Goal: Download file/media

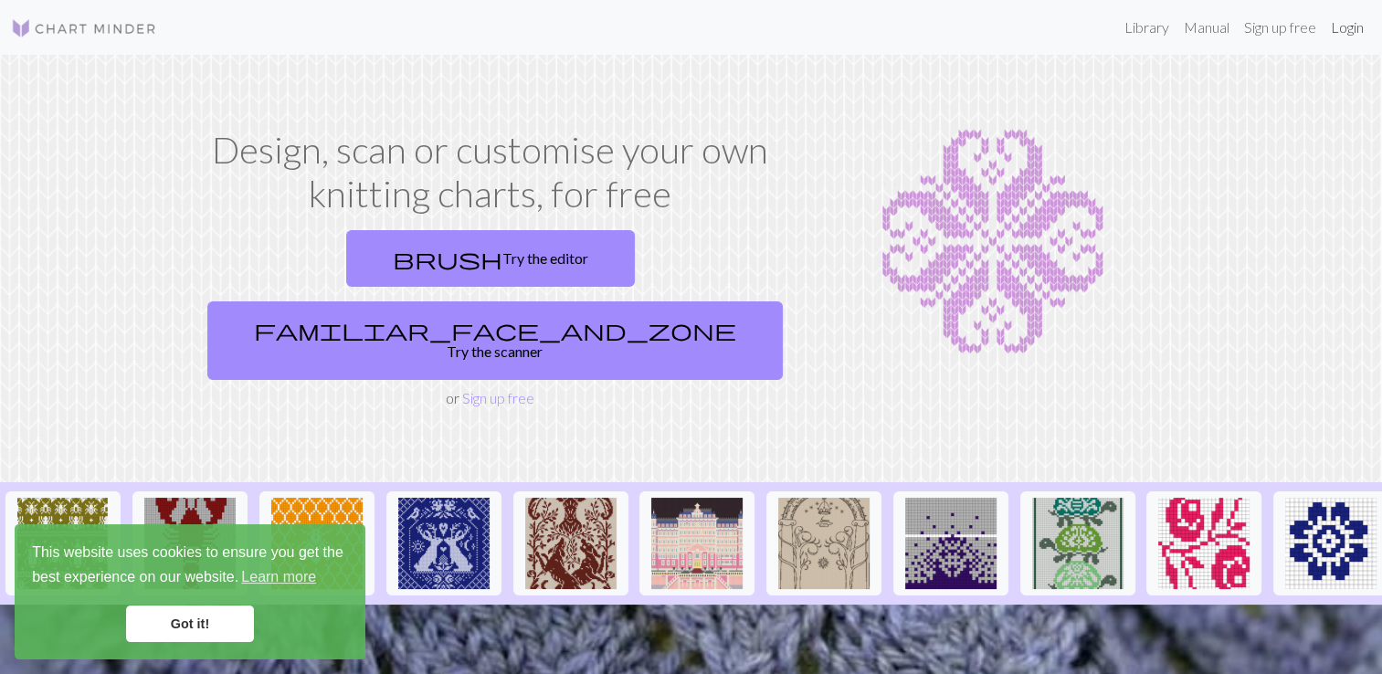
click at [1349, 24] on link "Login" at bounding box center [1346, 27] width 47 height 37
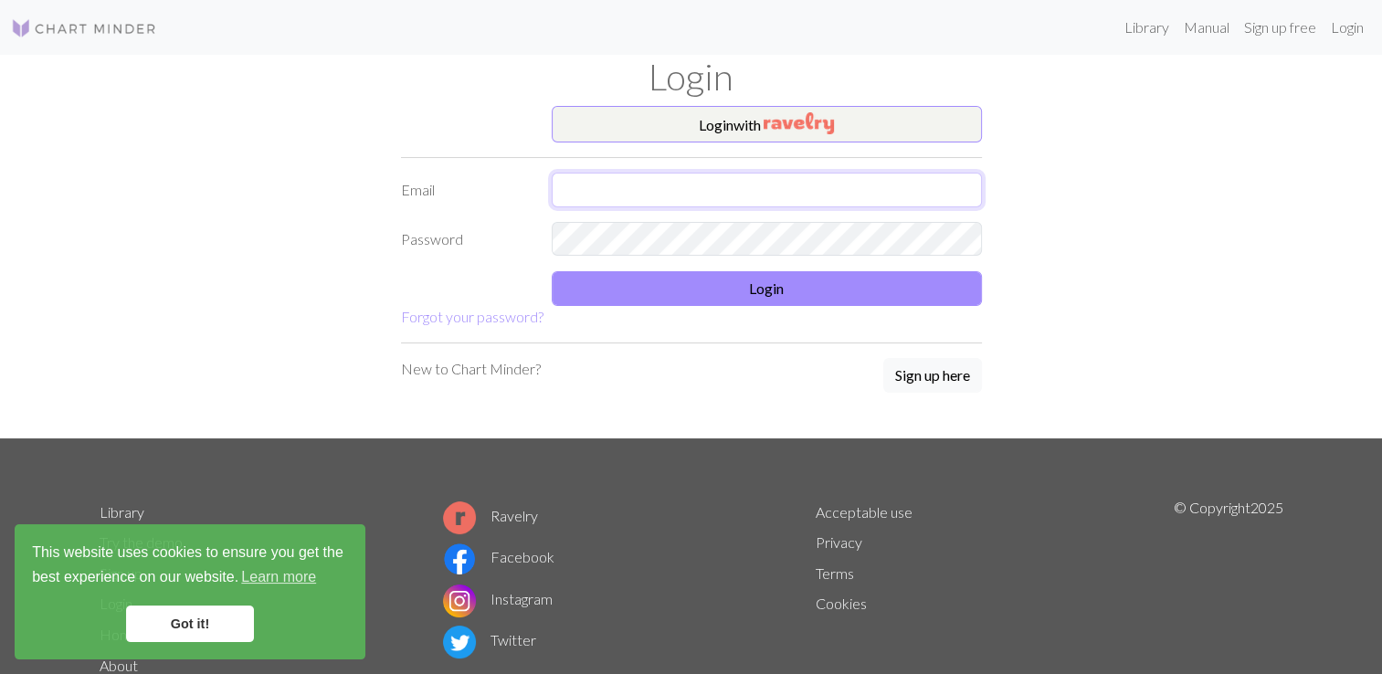
click at [656, 184] on input "text" at bounding box center [767, 190] width 430 height 35
type input "[EMAIL_ADDRESS][DOMAIN_NAME]"
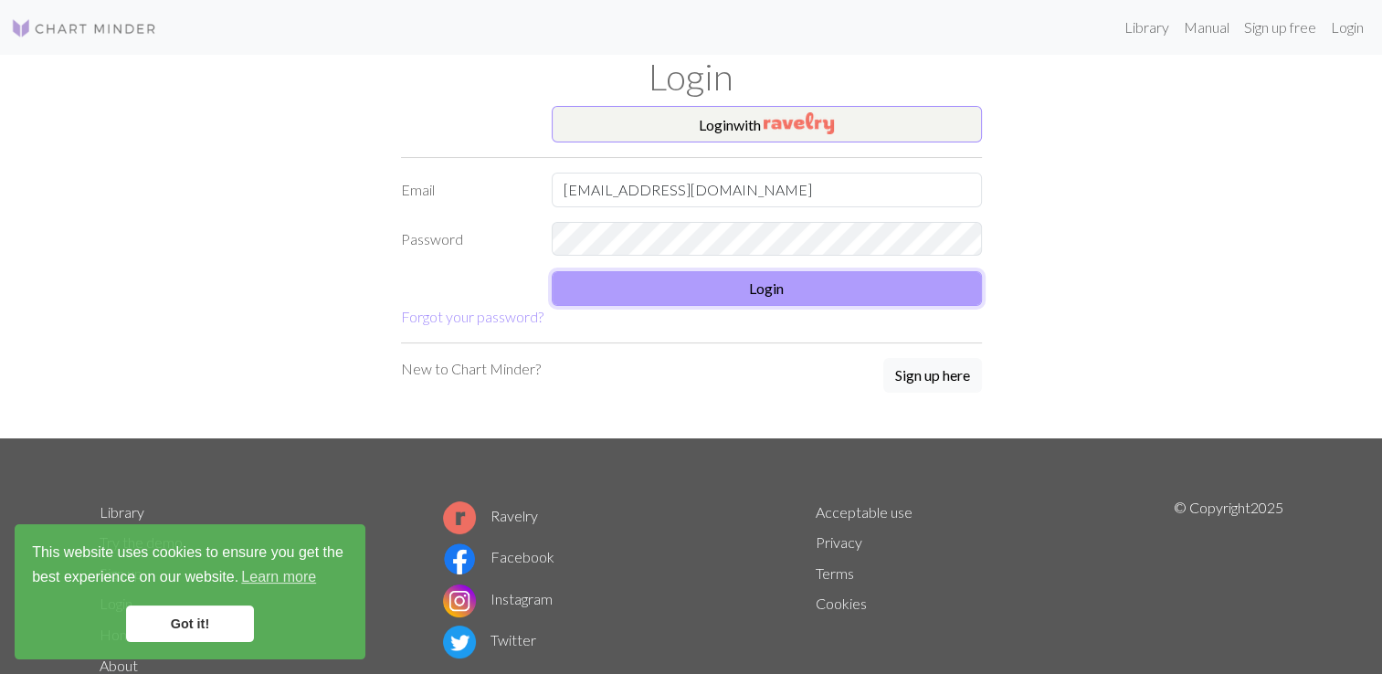
click at [744, 294] on button "Login" at bounding box center [767, 288] width 430 height 35
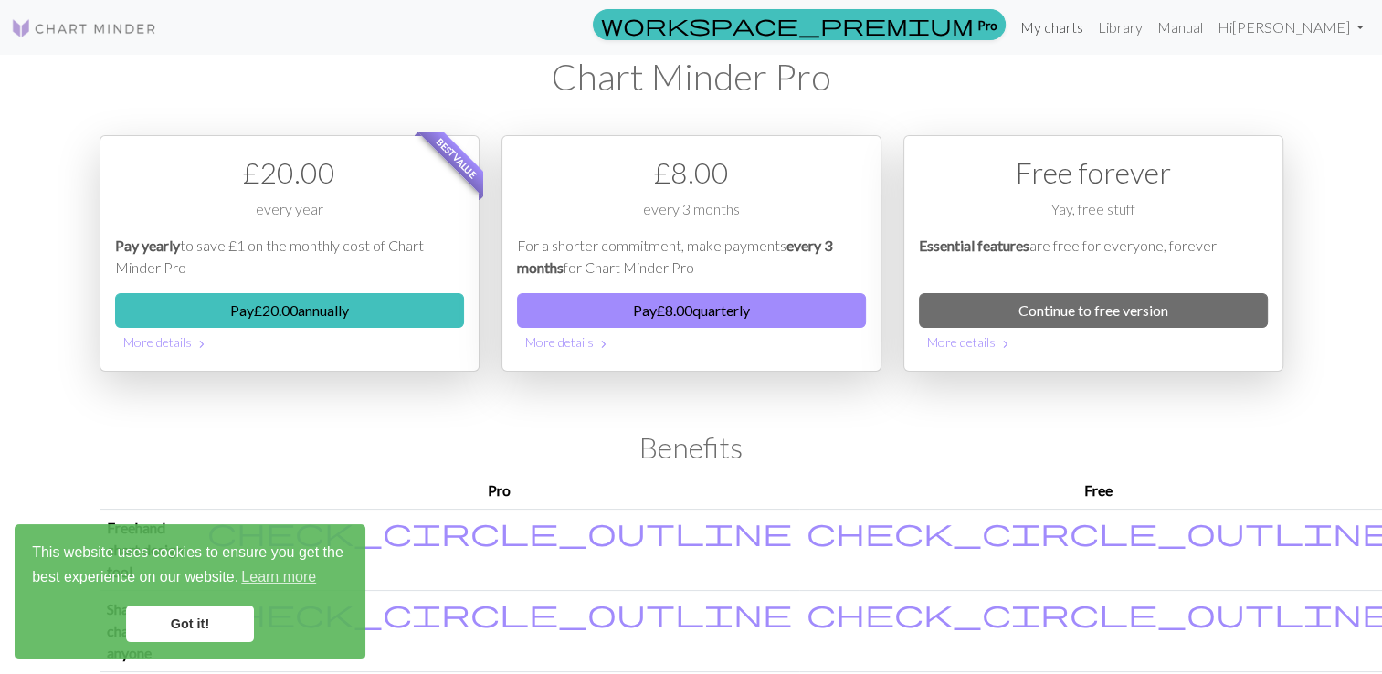
click at [1071, 27] on link "My charts" at bounding box center [1052, 27] width 78 height 37
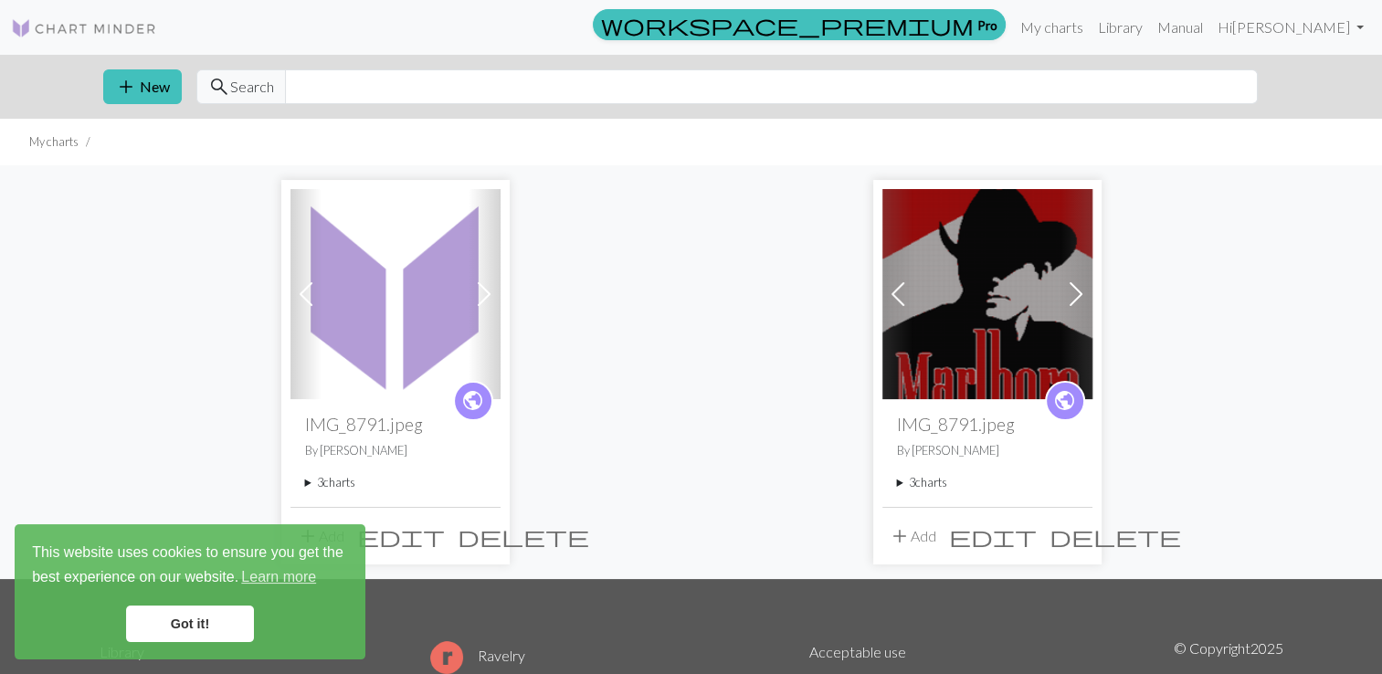
click at [375, 417] on h2 "IMG_8791.jpeg" at bounding box center [395, 424] width 181 height 21
click at [309, 482] on summary "3 charts" at bounding box center [395, 482] width 181 height 17
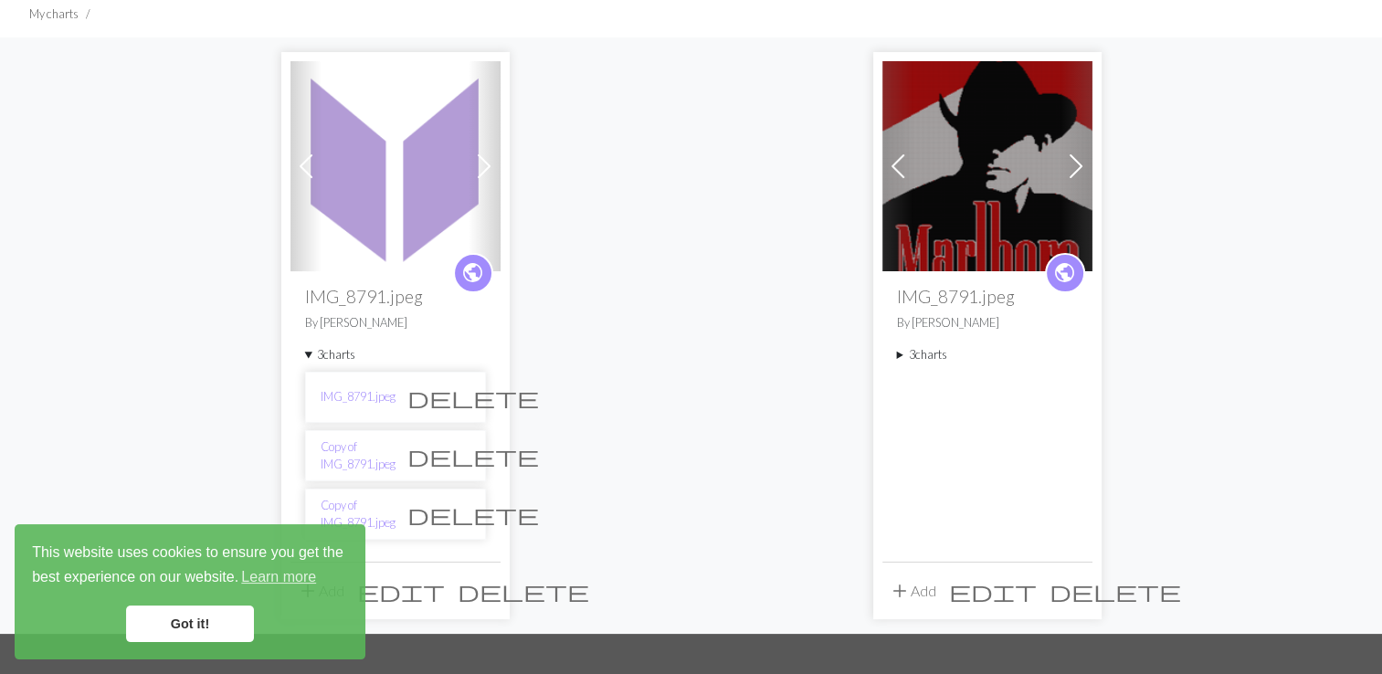
scroll to position [137, 0]
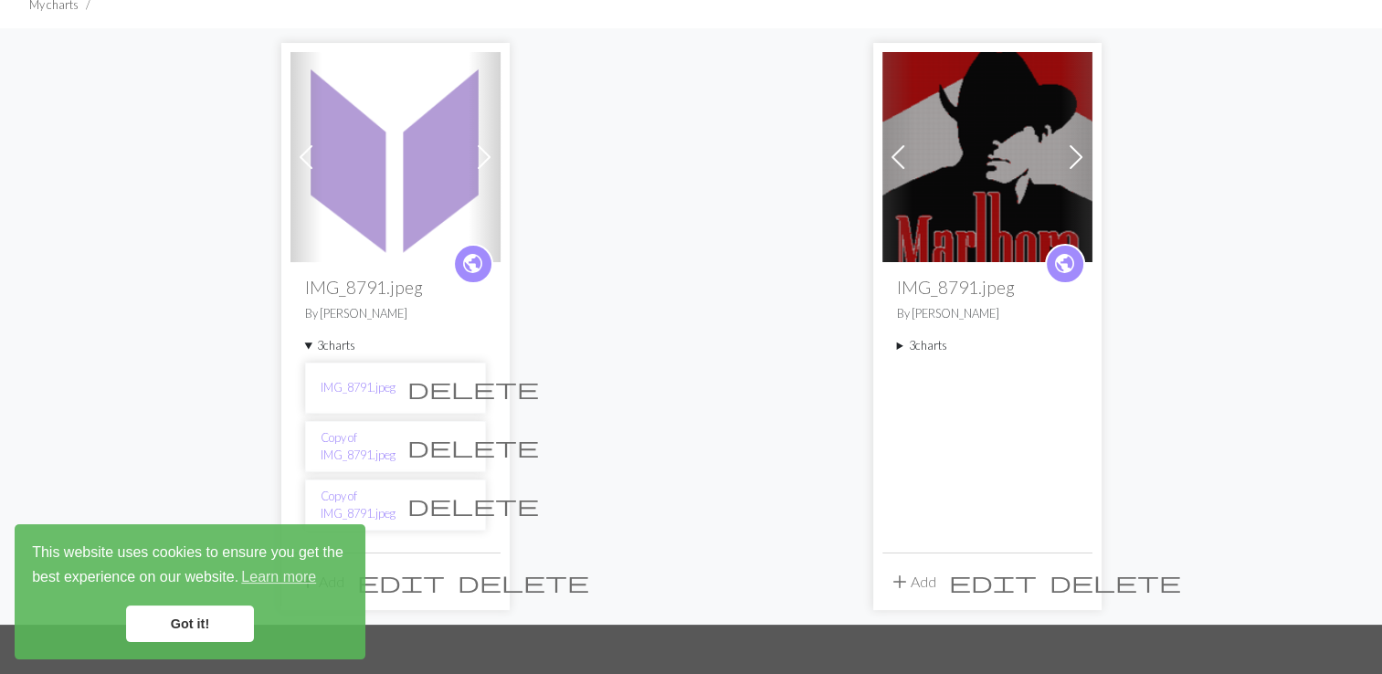
click at [208, 629] on link "Got it!" at bounding box center [190, 623] width 128 height 37
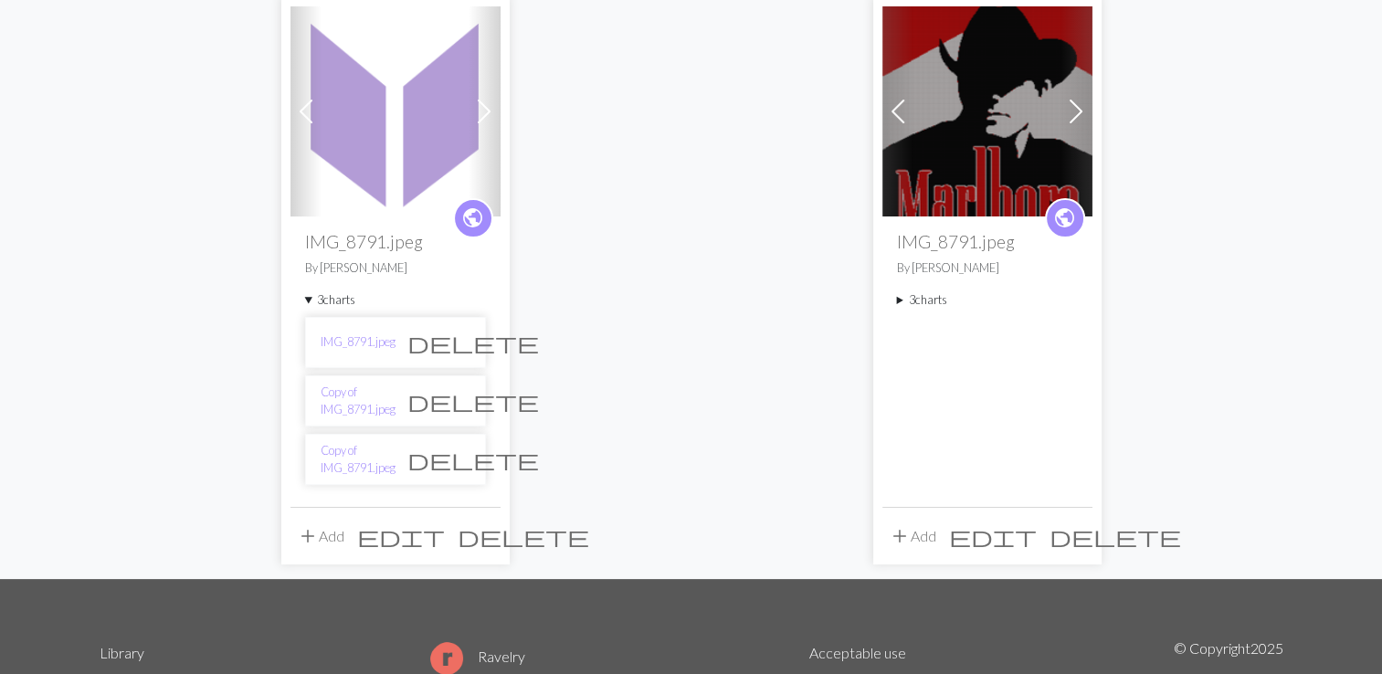
scroll to position [164, 0]
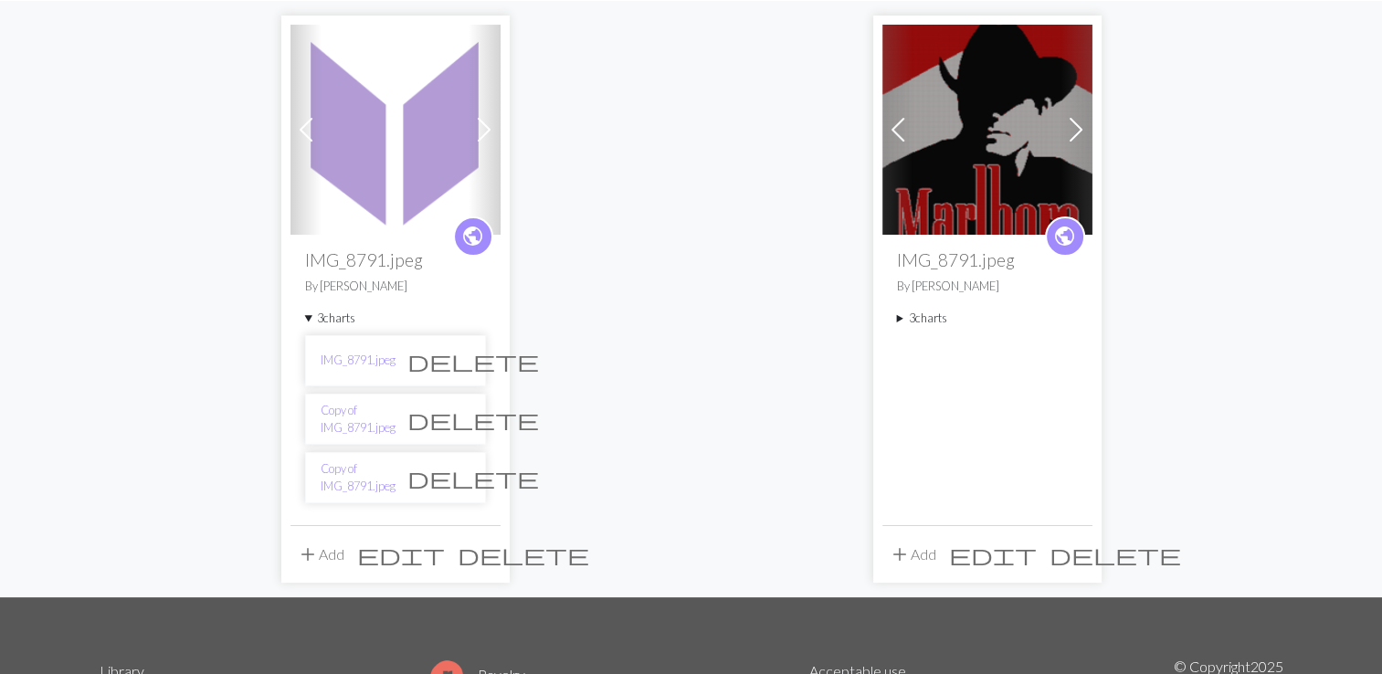
click at [400, 170] on img at bounding box center [395, 130] width 210 height 210
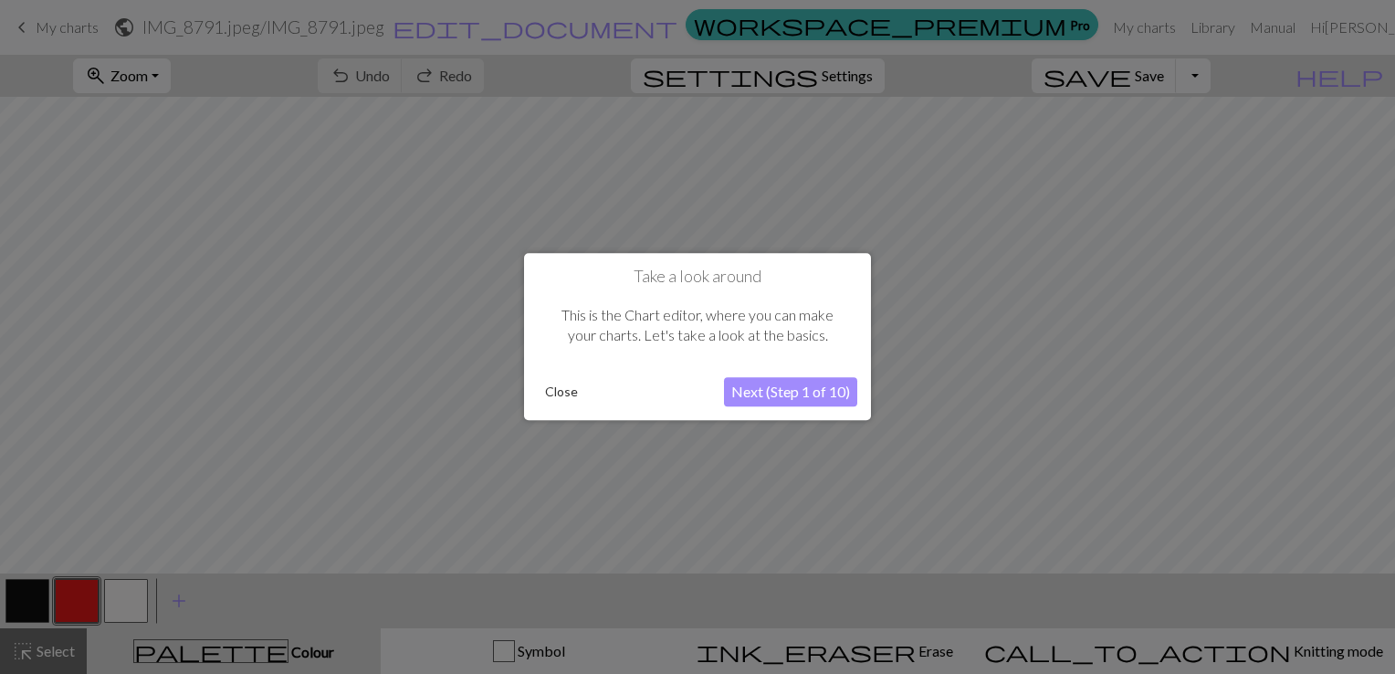
click at [553, 399] on button "Close" at bounding box center [561, 392] width 47 height 27
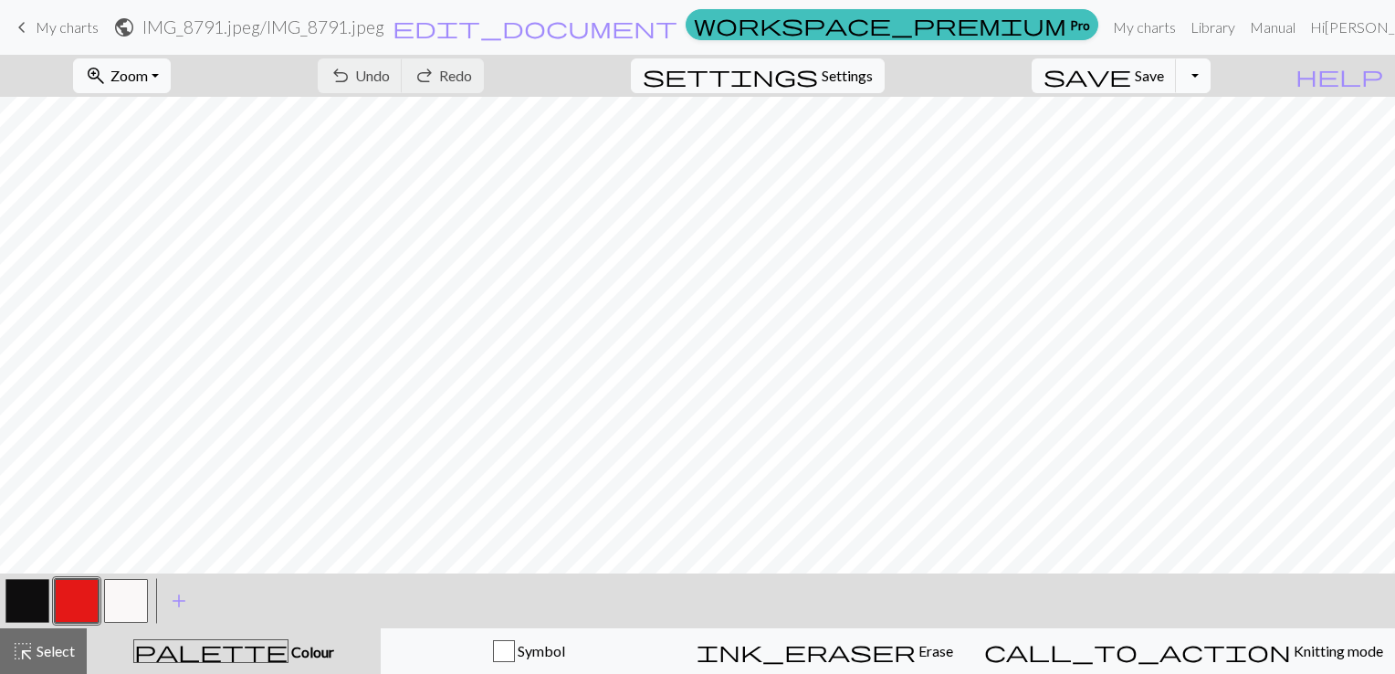
click at [1211, 81] on button "Toggle Dropdown" at bounding box center [1193, 75] width 35 height 35
click at [1165, 148] on button "save_alt Download" at bounding box center [1059, 145] width 301 height 29
click at [1211, 79] on button "Toggle Dropdown" at bounding box center [1193, 75] width 35 height 35
click at [1152, 146] on button "save_alt Download" at bounding box center [1059, 145] width 301 height 29
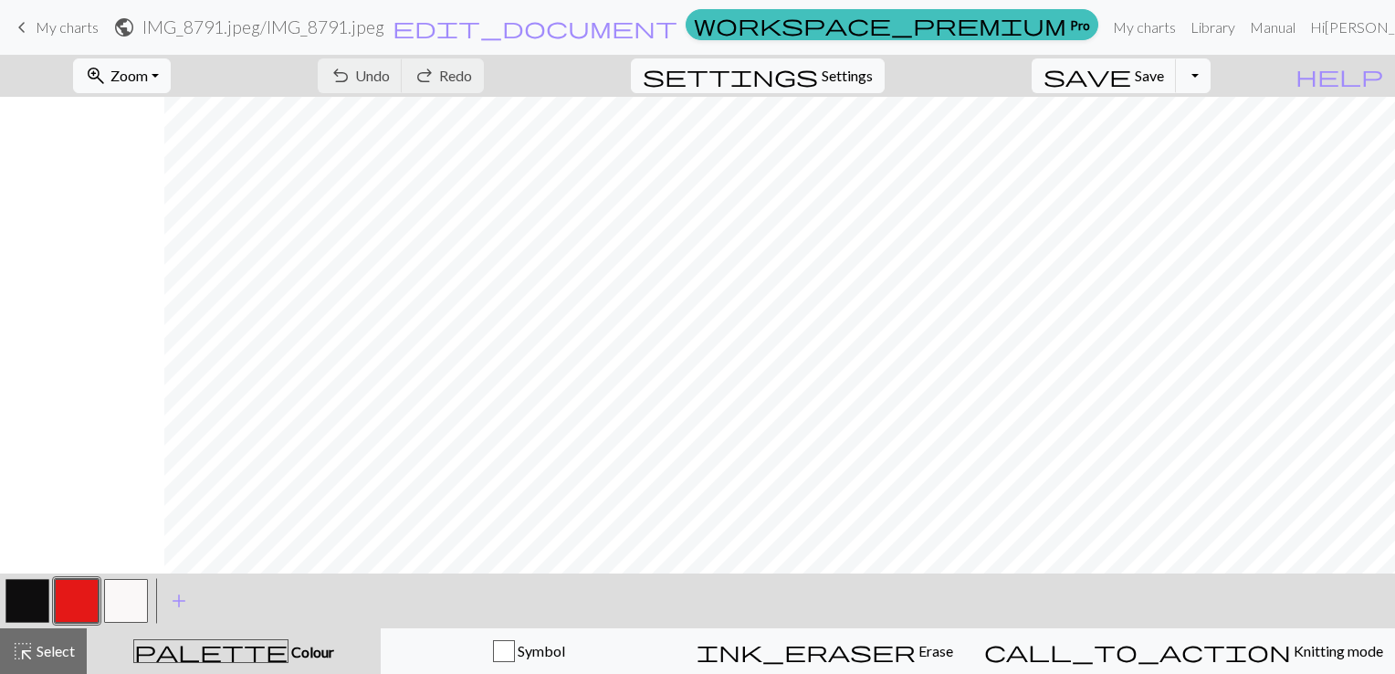
scroll to position [2115, 164]
drag, startPoint x: 1251, startPoint y: 1, endPoint x: 859, endPoint y: 16, distance: 392.1
click at [678, 16] on form "public IMG_8791.jpeg / IMG_8791.jpeg edit_document Edit settings" at bounding box center [395, 27] width 565 height 36
